Goal: Find specific page/section: Find specific page/section

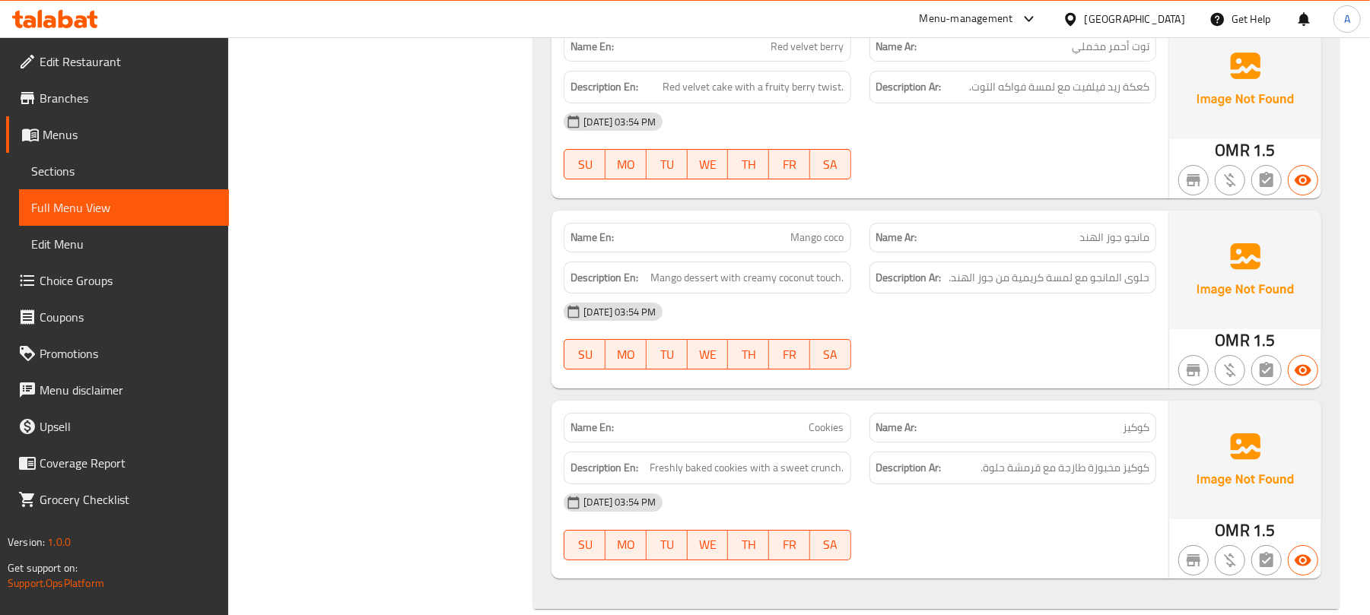
scroll to position [7971, 0]
click at [1166, 5] on div "[GEOGRAPHIC_DATA]" at bounding box center [1123, 19] width 147 height 37
click at [1078, 23] on icon at bounding box center [1070, 19] width 16 height 16
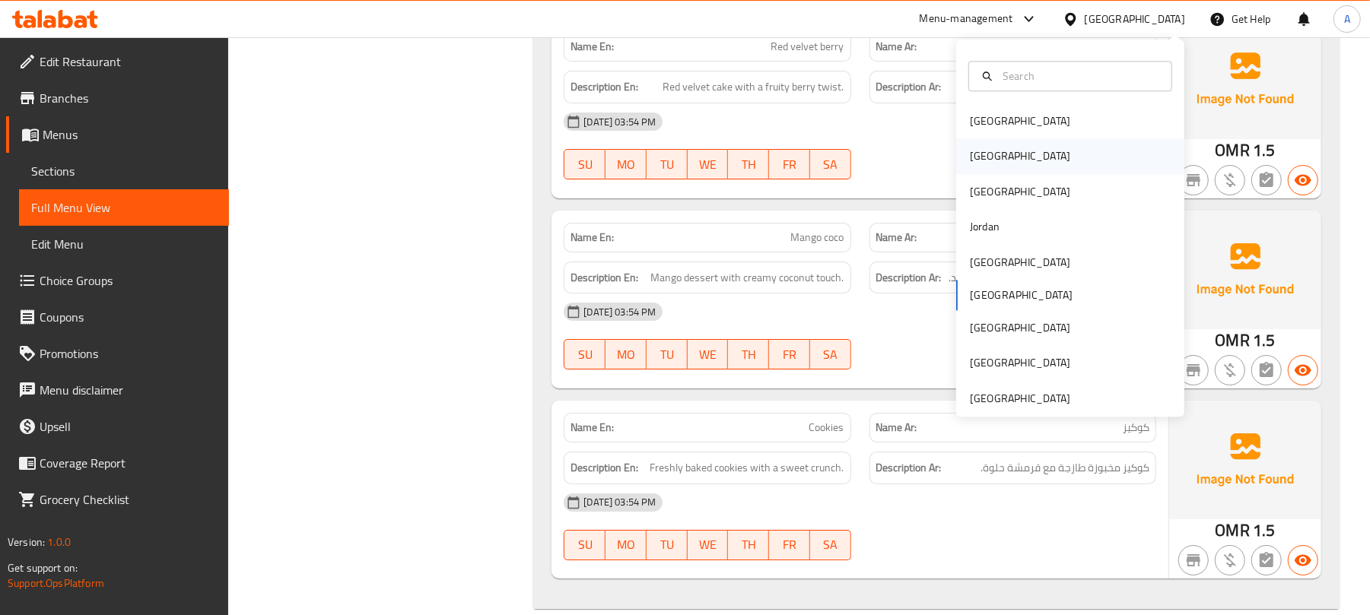
click at [986, 150] on div "[GEOGRAPHIC_DATA]" at bounding box center [1019, 156] width 125 height 35
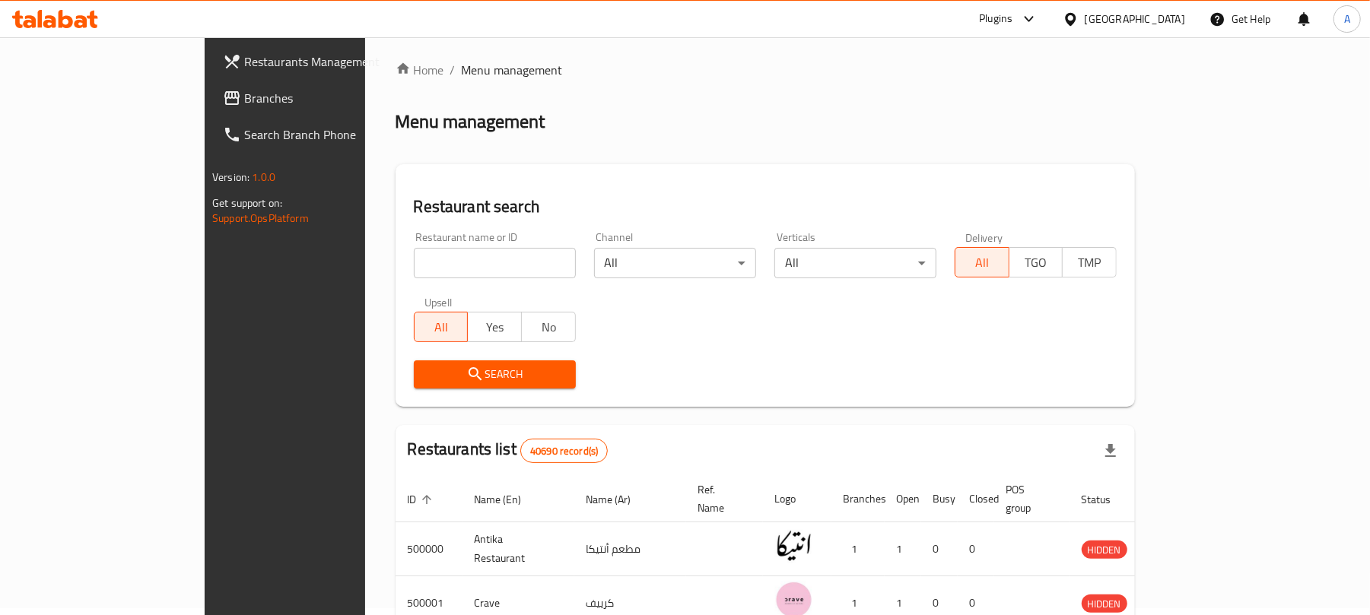
scroll to position [520, 0]
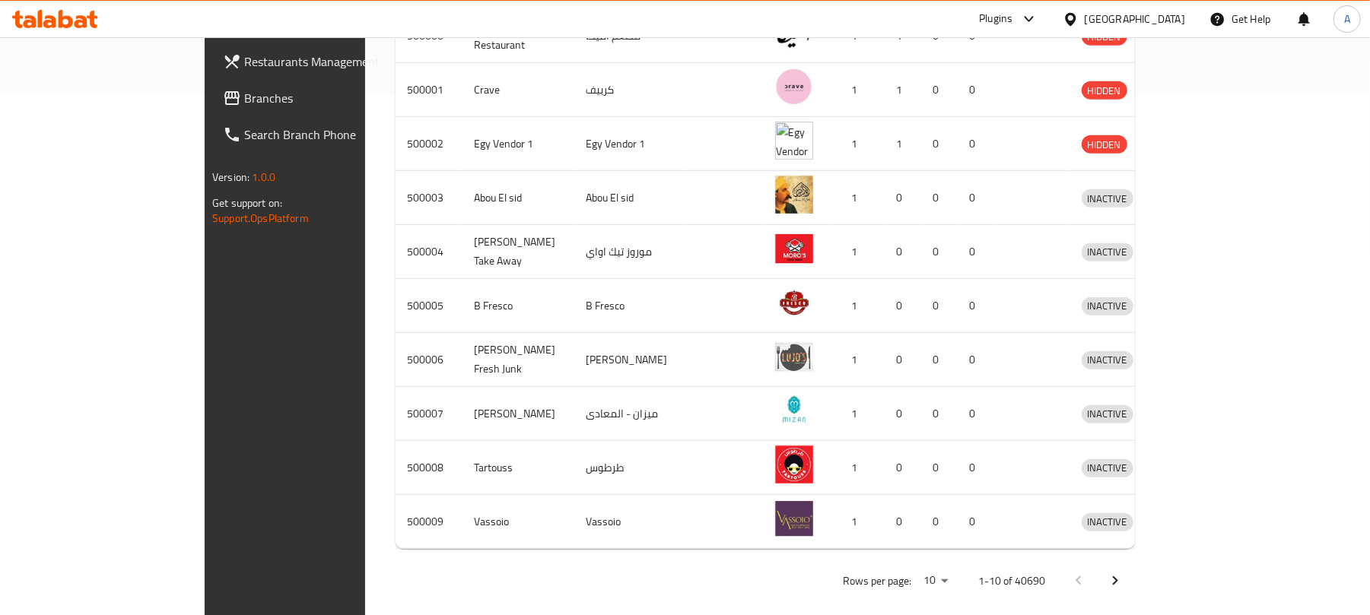
click at [1169, 19] on div "[GEOGRAPHIC_DATA]" at bounding box center [1134, 19] width 100 height 17
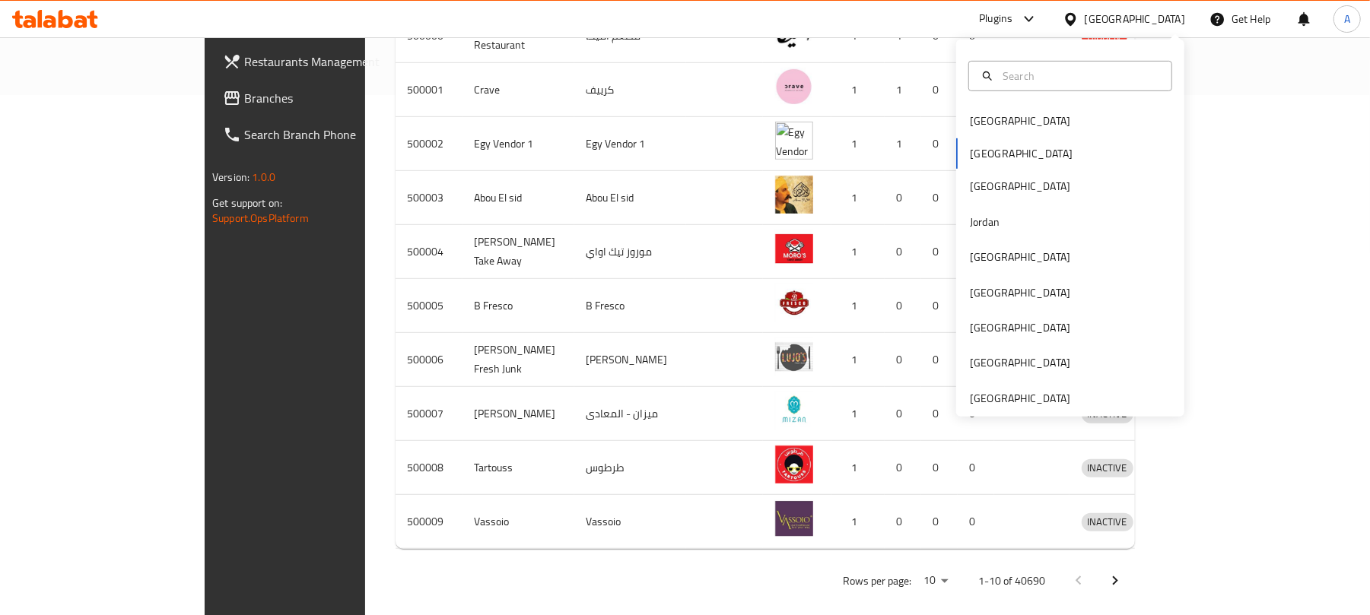
click at [244, 103] on span "Branches" at bounding box center [332, 98] width 177 height 18
